Goal: Information Seeking & Learning: Learn about a topic

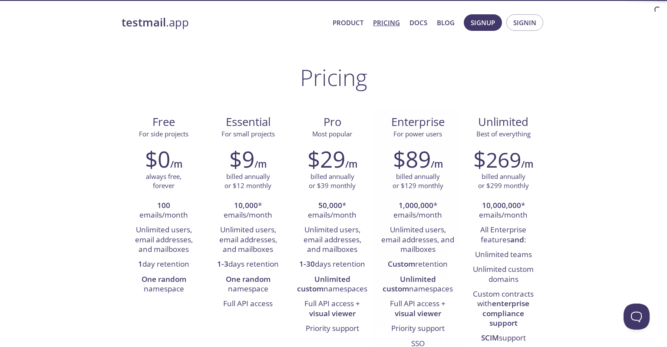
click at [405, 201] on strong "1,000,000" at bounding box center [415, 205] width 35 height 10
drag, startPoint x: 389, startPoint y: 229, endPoint x: 450, endPoint y: 250, distance: 64.9
click at [450, 250] on li "Unlimited users, email addresses, and mailboxes" at bounding box center [418, 240] width 74 height 34
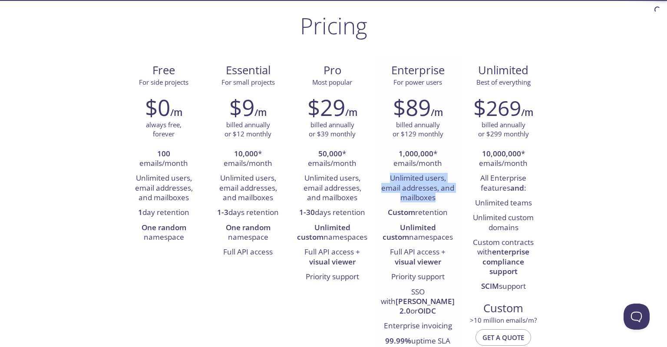
scroll to position [46, 0]
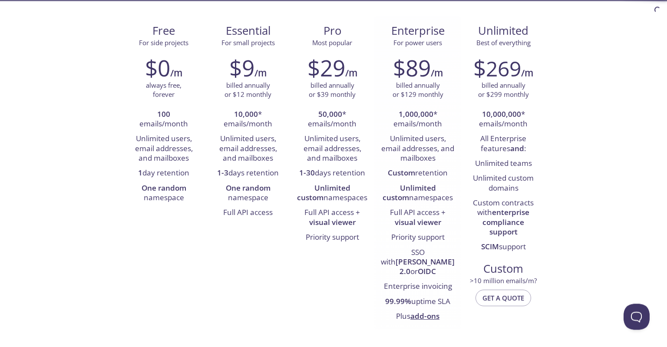
scroll to position [92, 0]
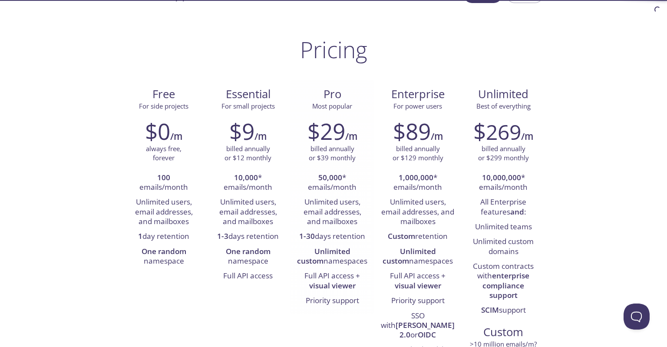
scroll to position [46, 0]
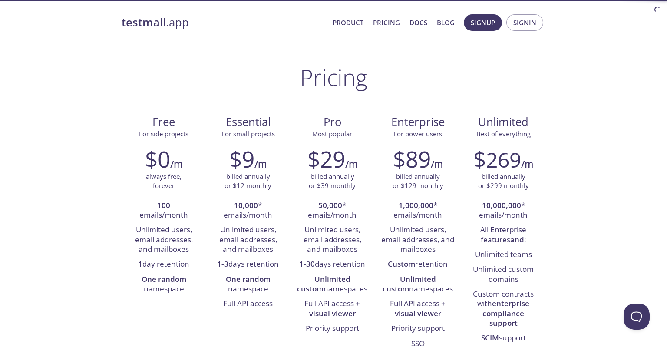
click at [147, 25] on strong "testmail" at bounding box center [144, 22] width 44 height 15
